Goal: Task Accomplishment & Management: Complete application form

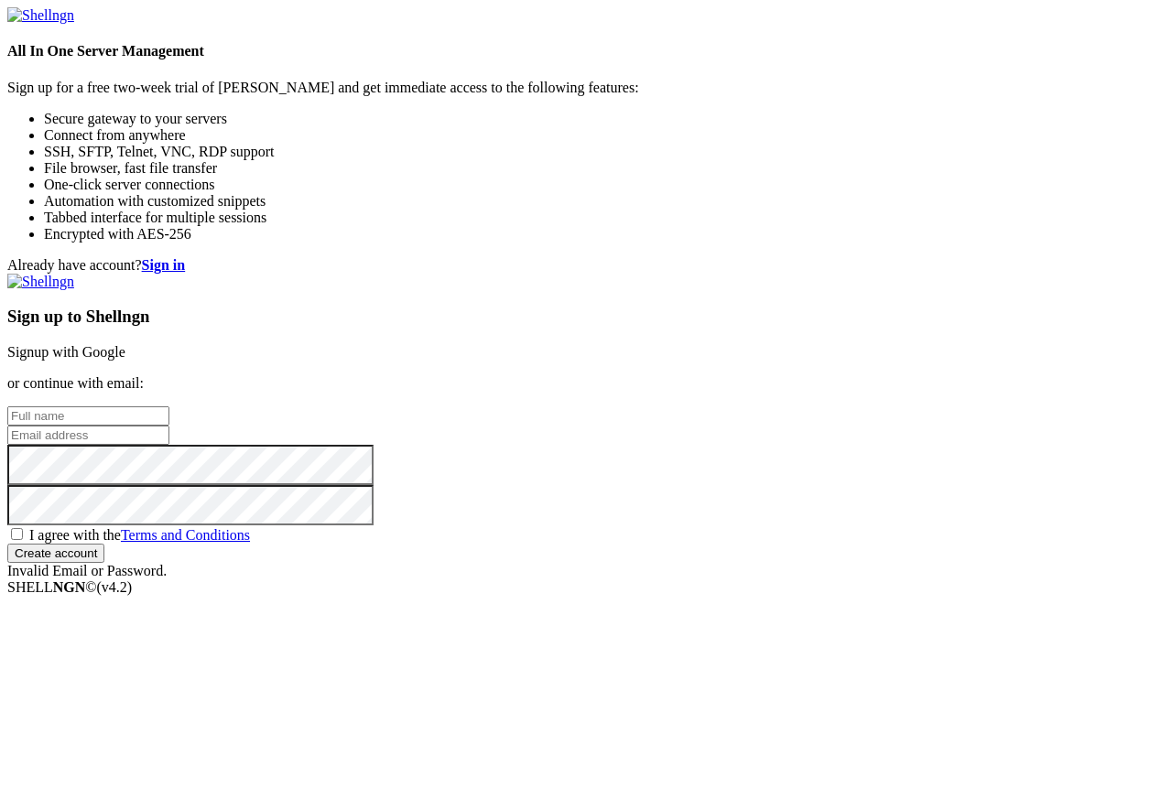
click at [125, 344] on link "Signup with Google" at bounding box center [66, 352] width 118 height 16
click at [169, 407] on input "text" at bounding box center [88, 416] width 162 height 19
type input "ؤ"
type input "ali"
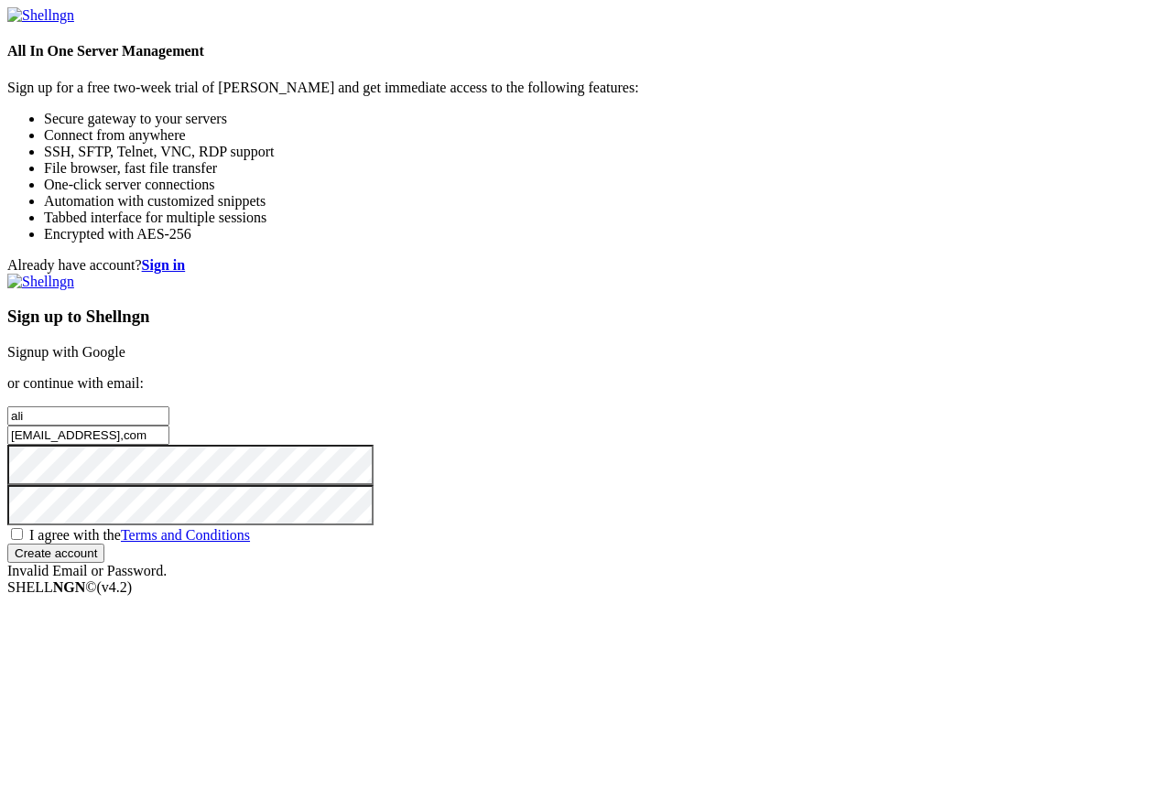
type input "txureroleplay1@gmail,com"
click at [250, 527] on span "I agree with the Terms and Conditions" at bounding box center [139, 535] width 221 height 16
click at [23, 528] on input "I agree with the Terms and Conditions" at bounding box center [17, 534] width 12 height 12
checkbox input "true"
click at [104, 563] on input "Create account" at bounding box center [55, 553] width 97 height 19
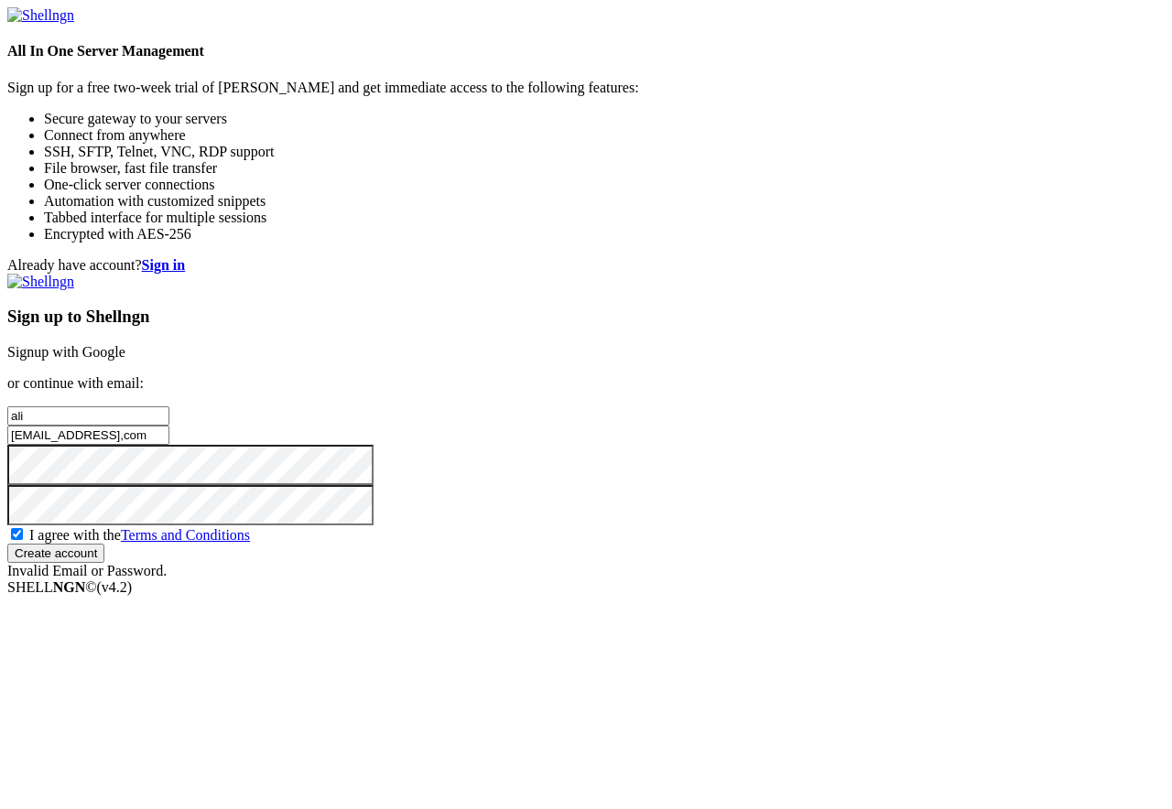
click at [104, 563] on input "Create account" at bounding box center [55, 553] width 97 height 19
click at [392, 447] on div "Already have account? Sign in Sign up to Shellngn Signup with Google or continu…" at bounding box center [585, 418] width 1157 height 322
click at [169, 426] on input "txureroleplay1@gmail,com" at bounding box center [88, 435] width 162 height 19
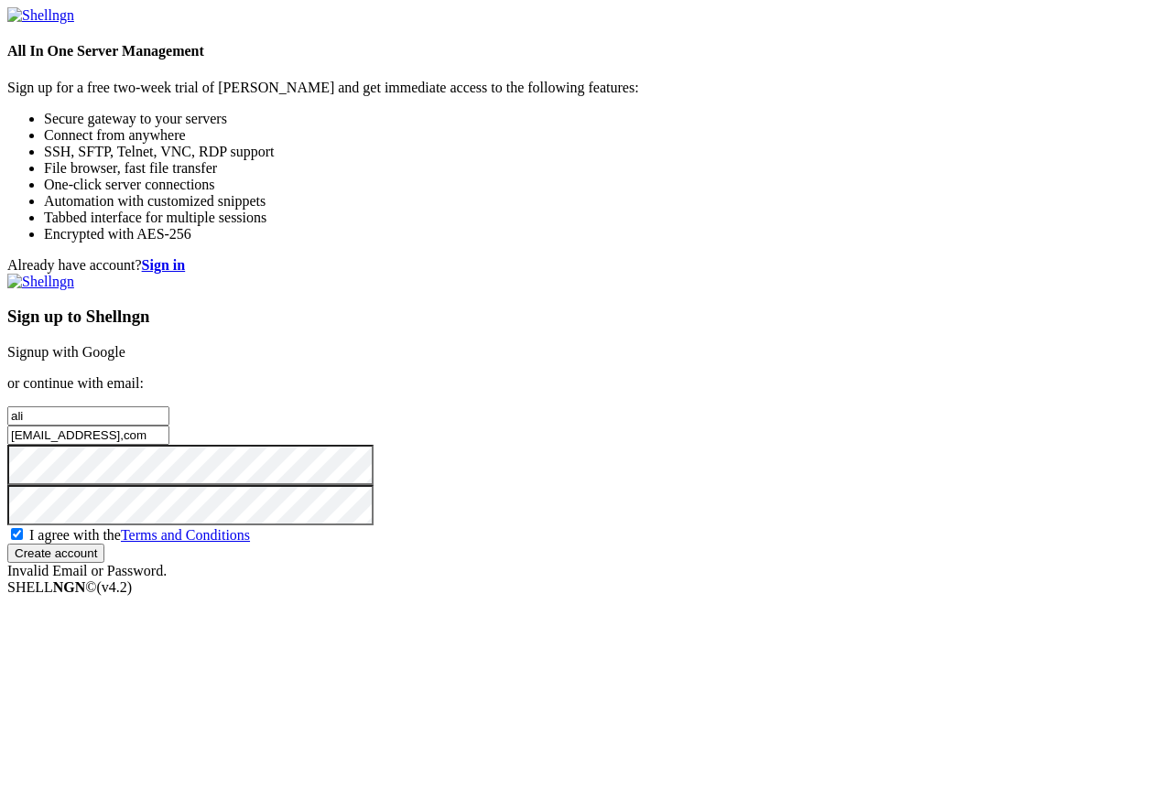
click at [169, 426] on input "txureroleplay1@gmail,com" at bounding box center [88, 435] width 162 height 19
type input "txureroleplay12@gmail,com"
click at [104, 563] on input "Create account" at bounding box center [55, 553] width 97 height 19
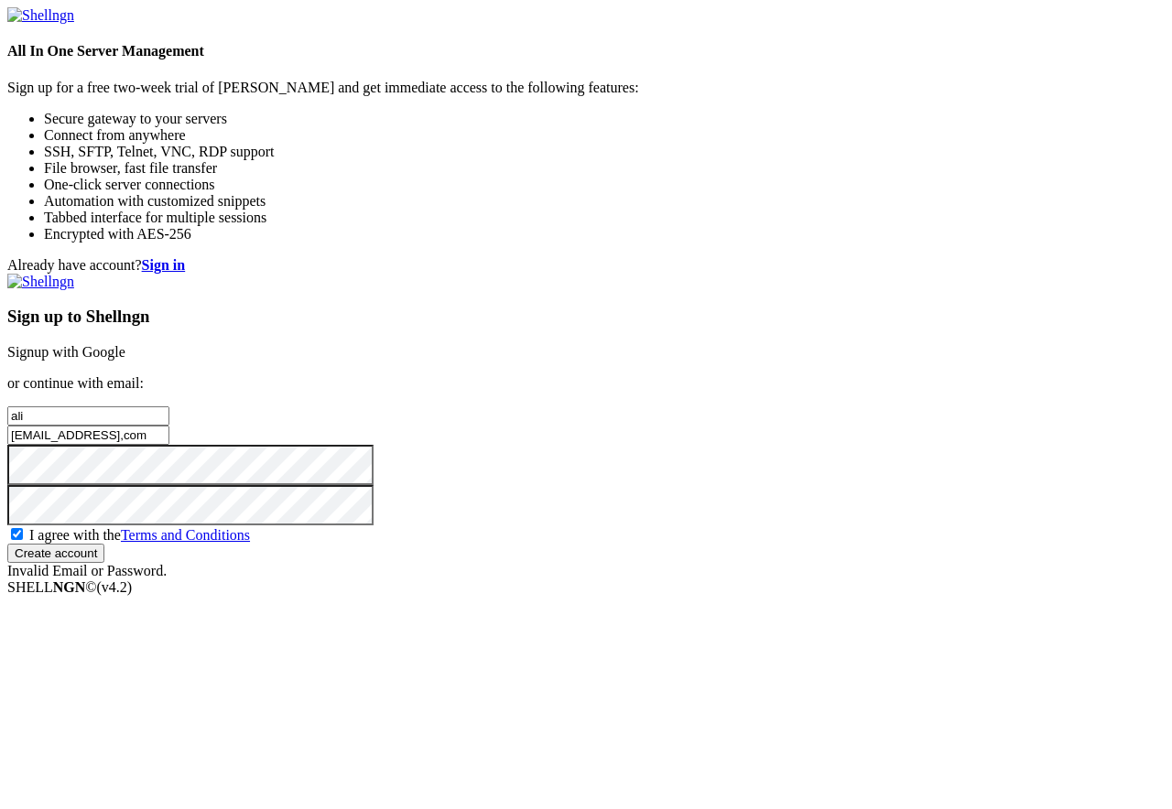
click at [104, 563] on input "Create account" at bounding box center [55, 553] width 97 height 19
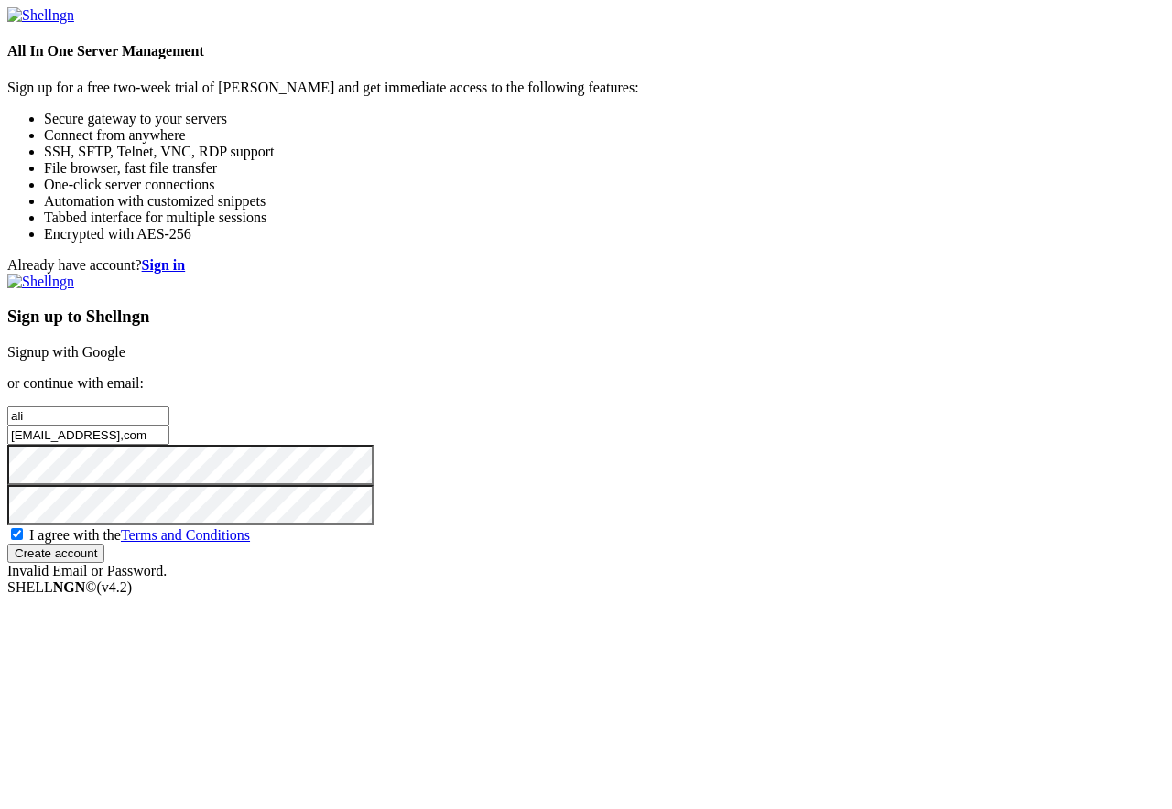
click at [104, 563] on input "Create account" at bounding box center [55, 553] width 97 height 19
click at [517, 364] on div "Already have account? Sign in Sign up to Shellngn Signup with Google or continu…" at bounding box center [585, 418] width 1157 height 322
click at [169, 407] on input "text" at bounding box center [88, 416] width 162 height 19
type input "Alikazempour"
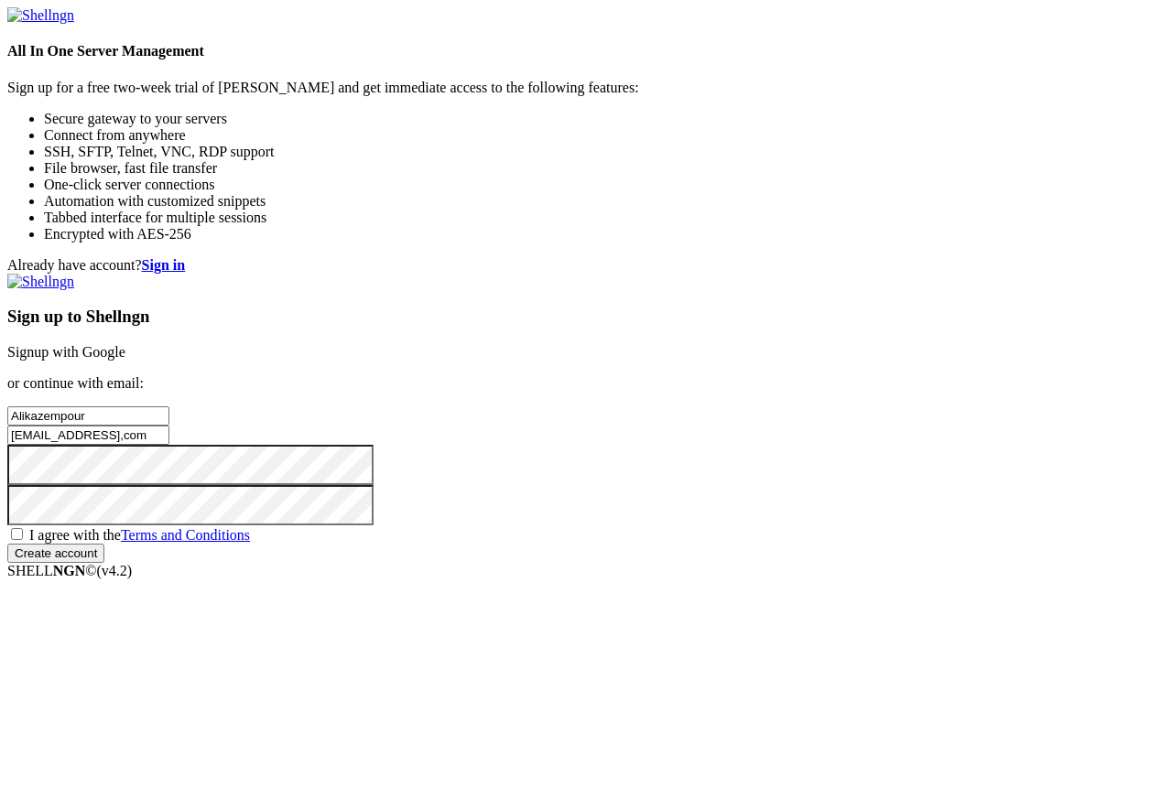
type input "[EMAIL_ADDRESS],com"
click at [250, 537] on label "I agree with the Terms and Conditions" at bounding box center [128, 535] width 243 height 16
click at [23, 537] on input "I agree with the Terms and Conditions" at bounding box center [17, 534] width 12 height 12
click at [250, 537] on label "I agree with the Terms and Conditions" at bounding box center [128, 535] width 243 height 16
click at [23, 537] on input "I agree with the Terms and Conditions" at bounding box center [17, 534] width 12 height 12
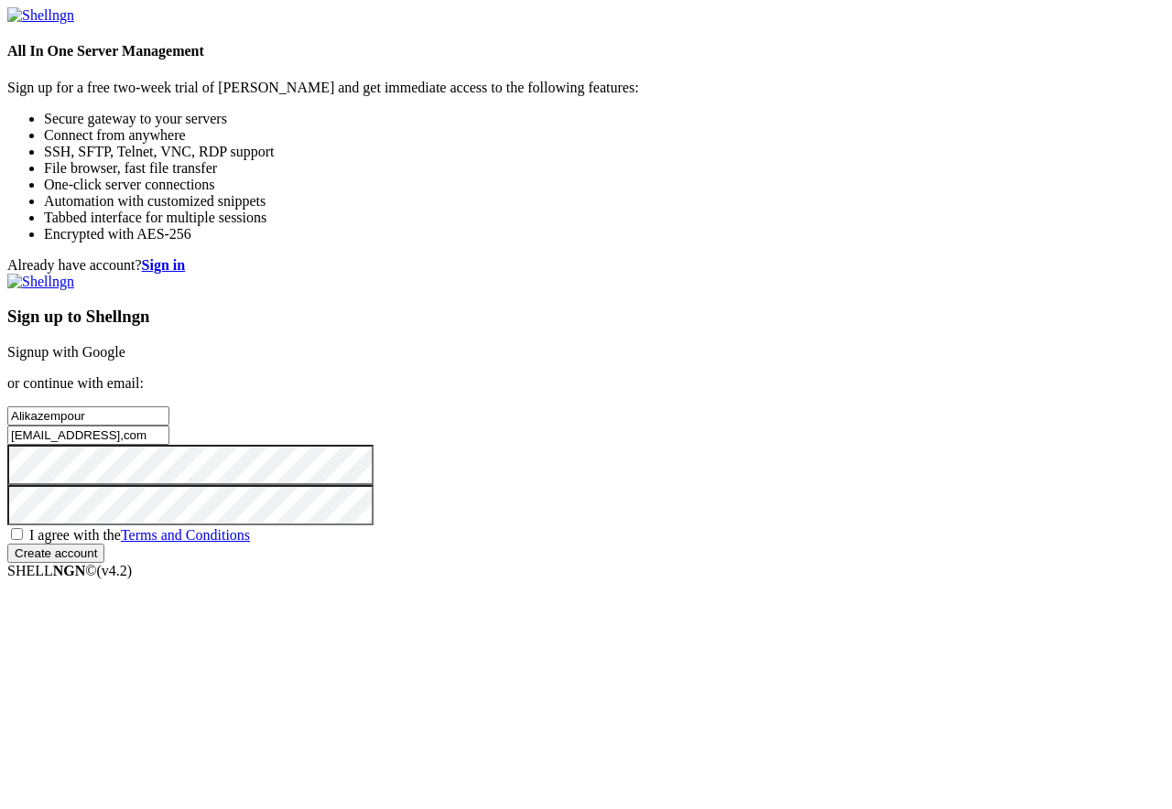
click at [250, 543] on span "I agree with the Terms and Conditions" at bounding box center [139, 535] width 221 height 16
click at [23, 540] on input "I agree with the Terms and Conditions" at bounding box center [17, 534] width 12 height 12
checkbox input "true"
click at [615, 563] on div "Sign up to Shellngn Signup with Google or continue with email: Alikazempour [EM…" at bounding box center [585, 418] width 1157 height 289
click at [104, 563] on input "Create account" at bounding box center [55, 553] width 97 height 19
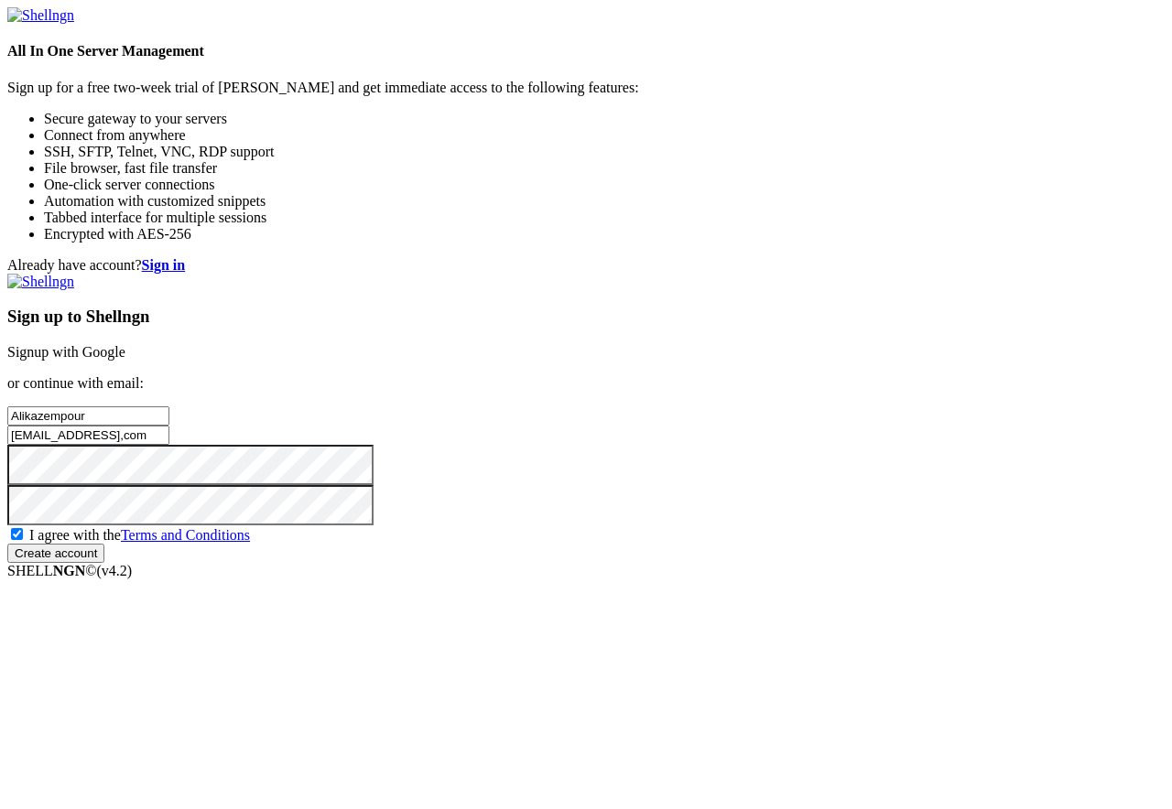
click at [104, 563] on input "Create account" at bounding box center [55, 553] width 97 height 19
click at [801, 563] on div "Sign up to Shellngn Signup with Google or continue with email: Alikazempour [EM…" at bounding box center [585, 418] width 1157 height 289
click at [104, 563] on input "Create account" at bounding box center [55, 553] width 97 height 19
